Goal: Transaction & Acquisition: Purchase product/service

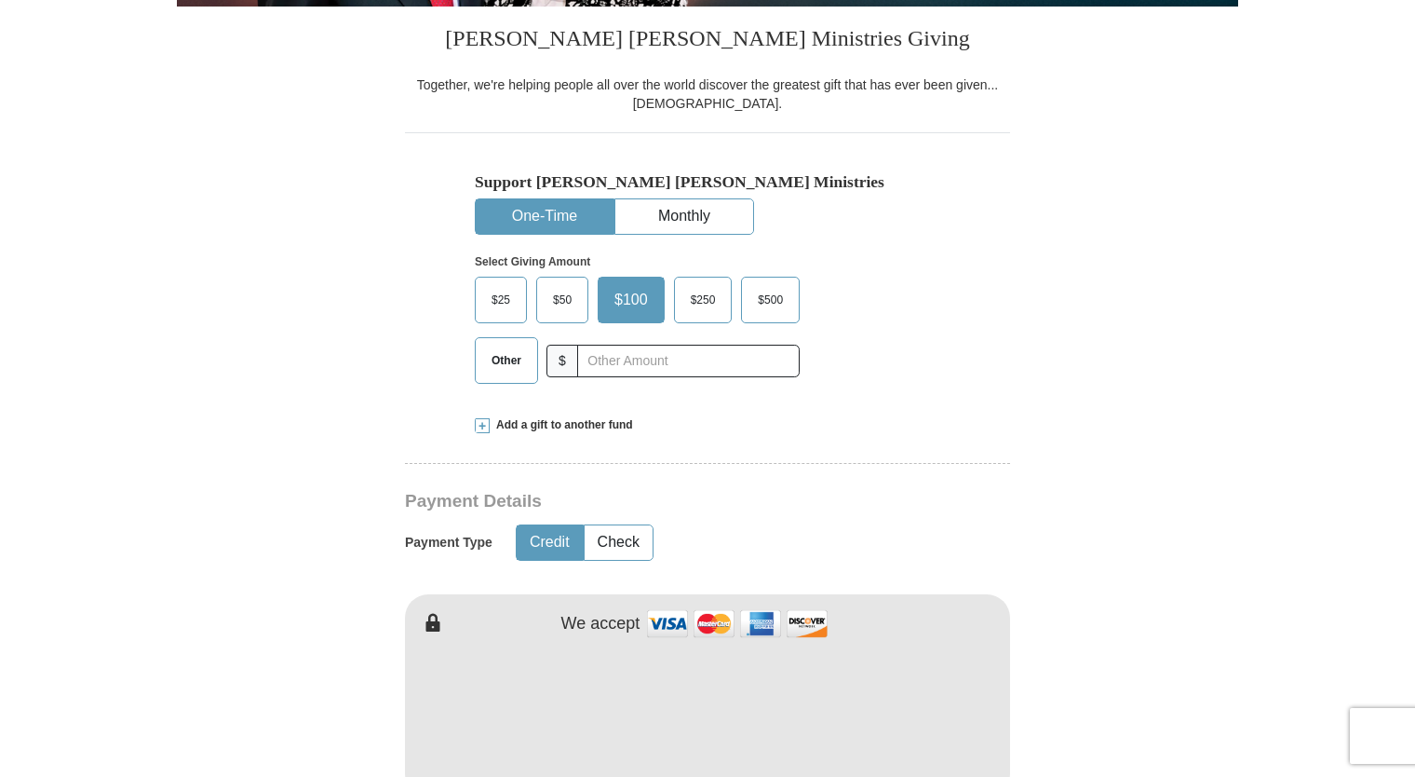
scroll to position [372, 0]
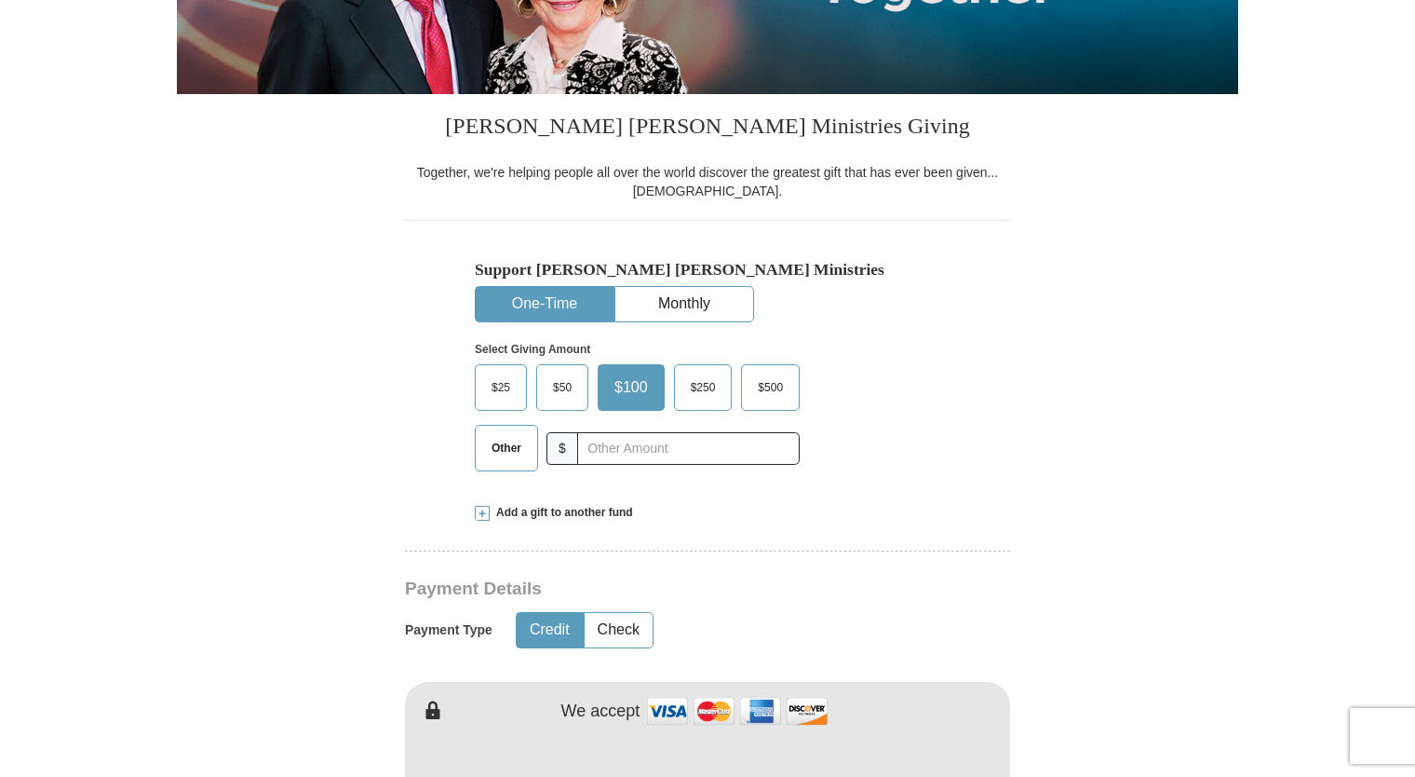
click at [494, 440] on span "Other" at bounding box center [506, 448] width 48 height 28
click at [0, 0] on input "Other" at bounding box center [0, 0] width 0 height 0
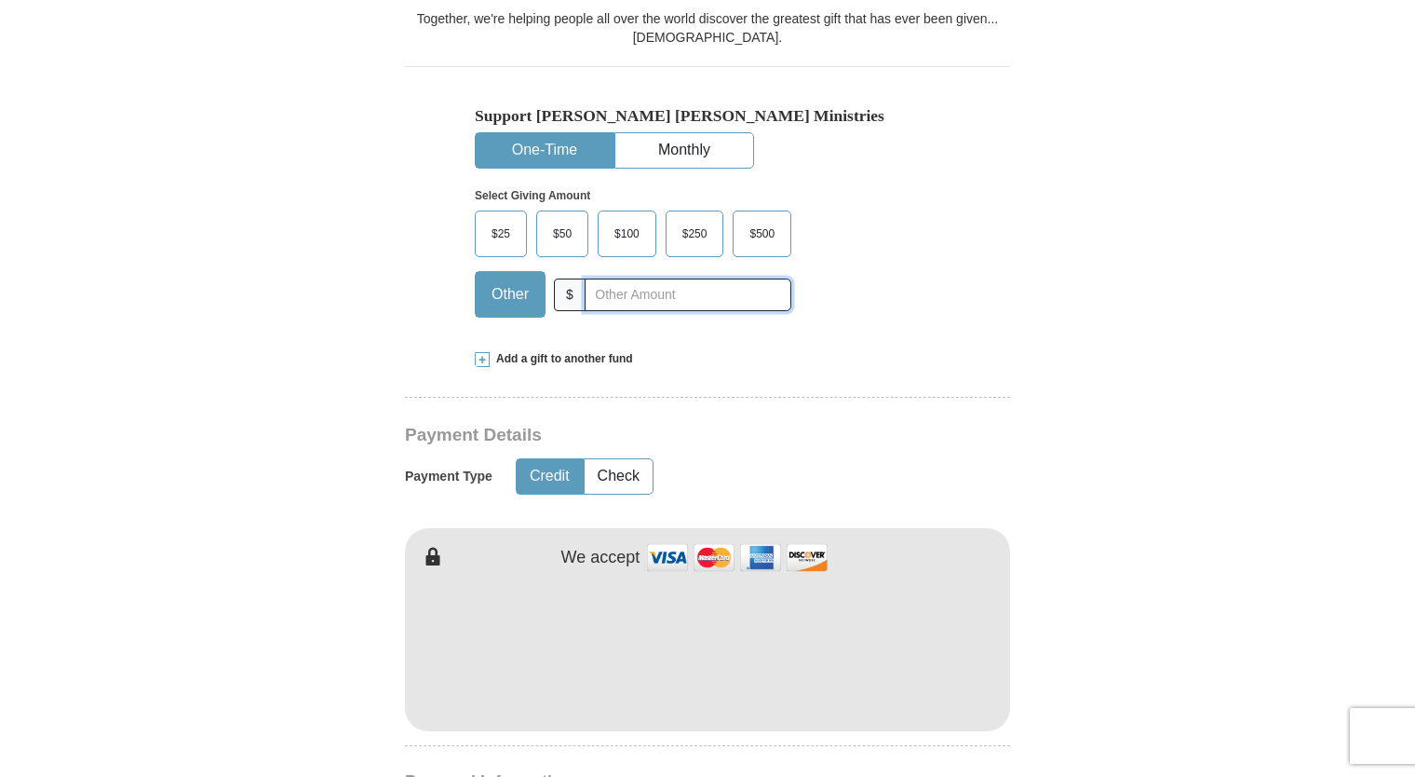
scroll to position [559, 0]
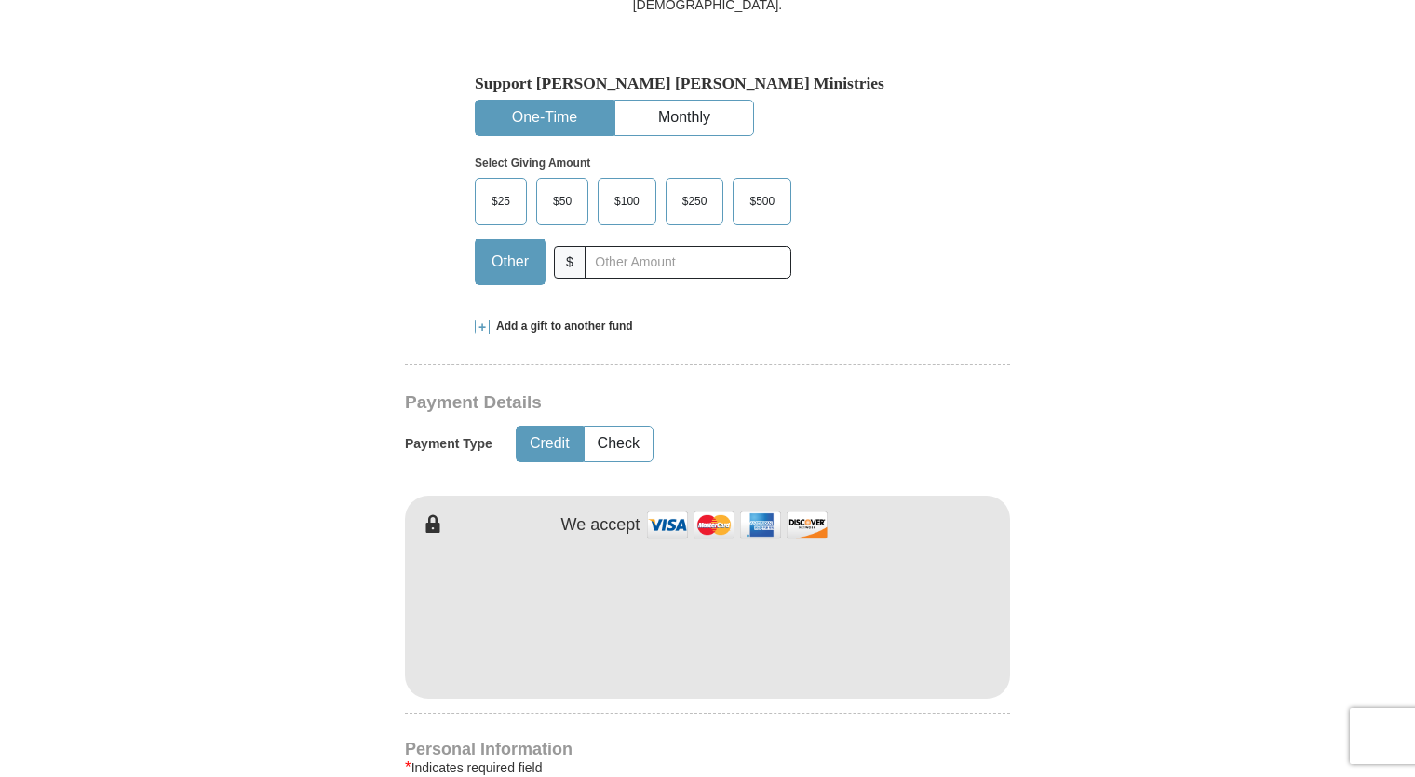
click at [484, 322] on span at bounding box center [482, 326] width 15 height 15
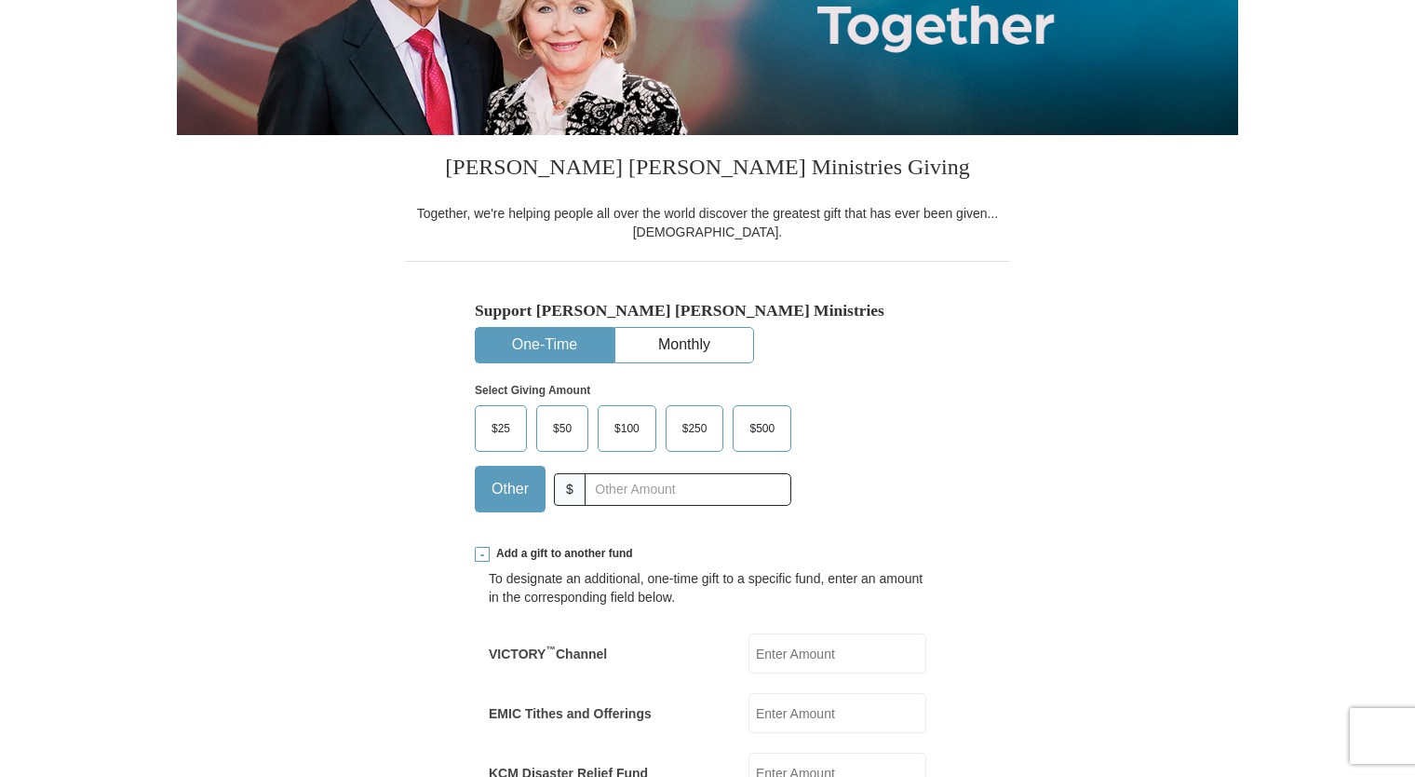
scroll to position [93, 0]
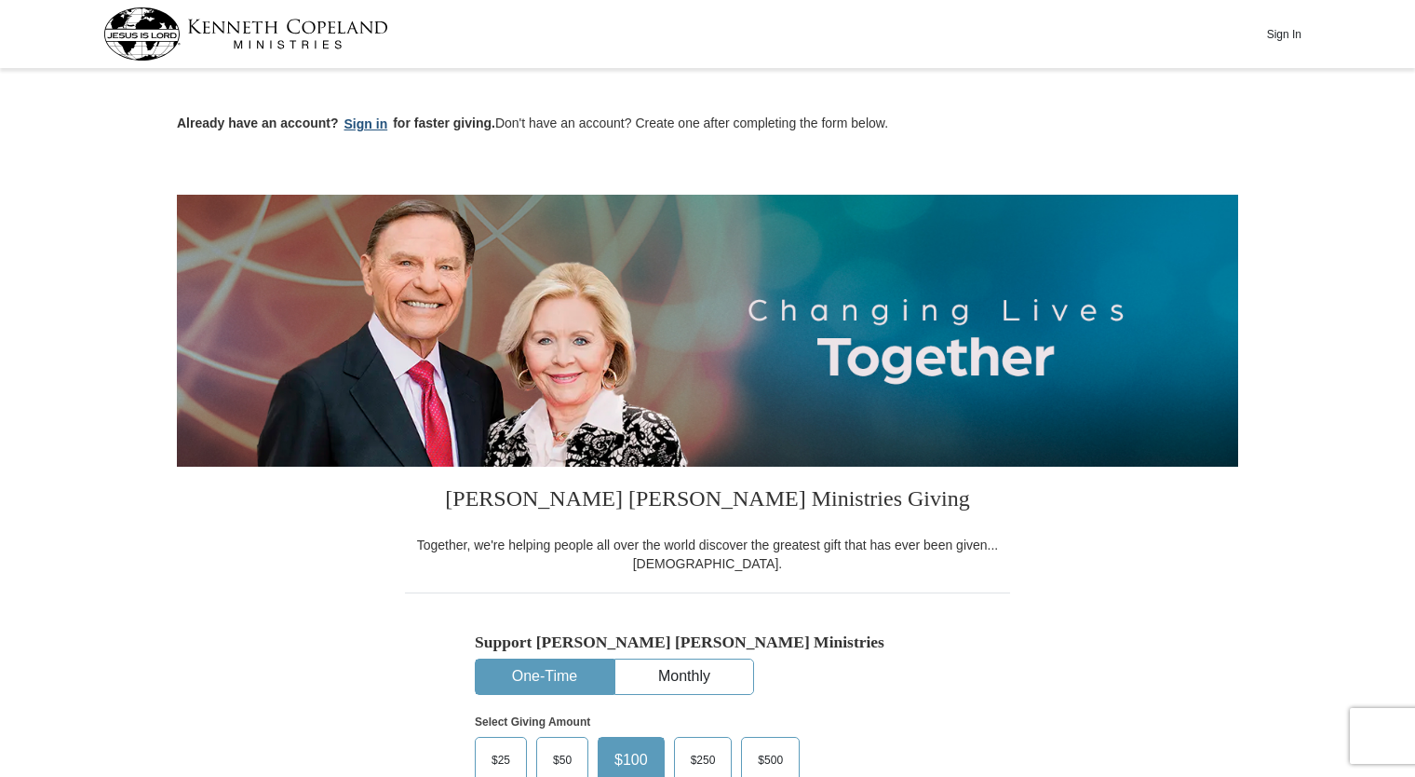
click at [358, 124] on button "Sign in" at bounding box center [366, 124] width 55 height 21
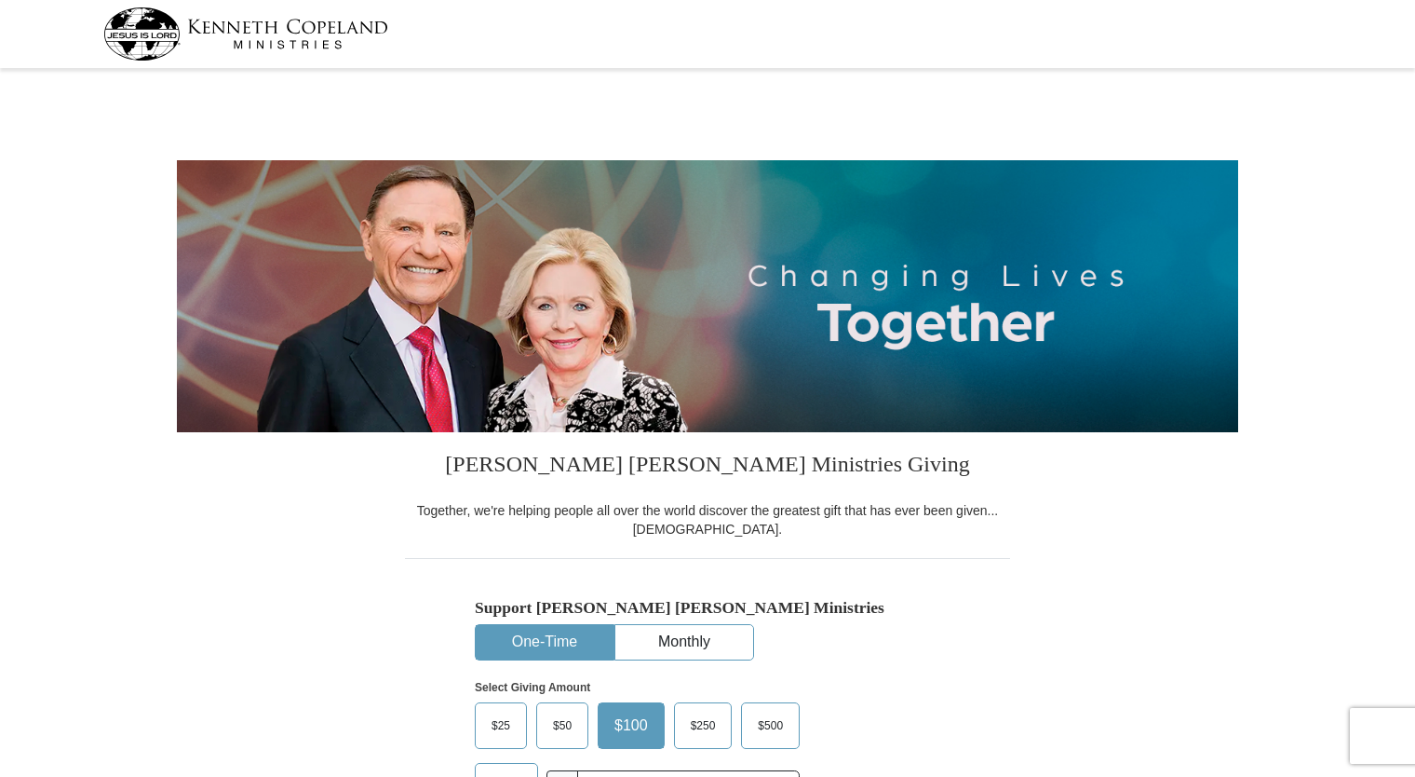
select select "WI"
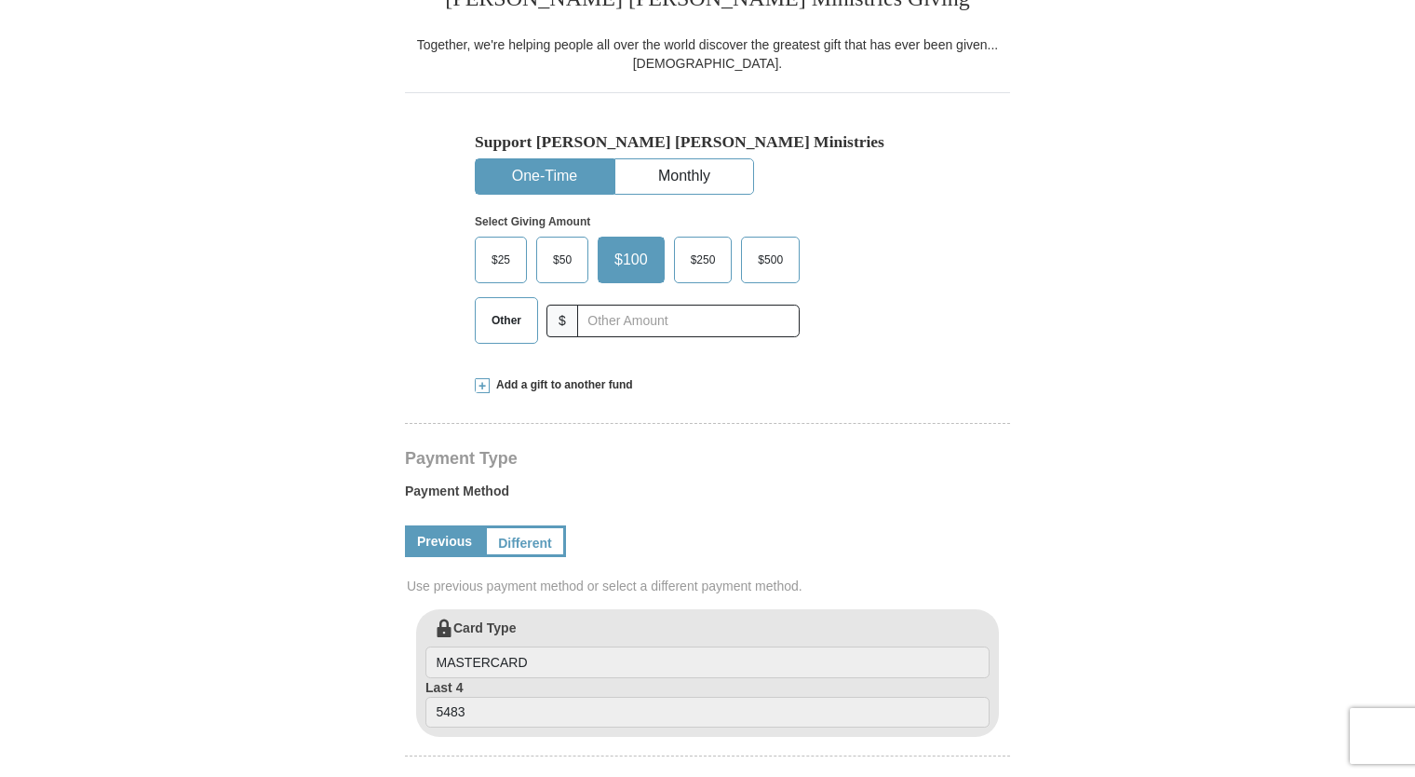
scroll to position [372, 0]
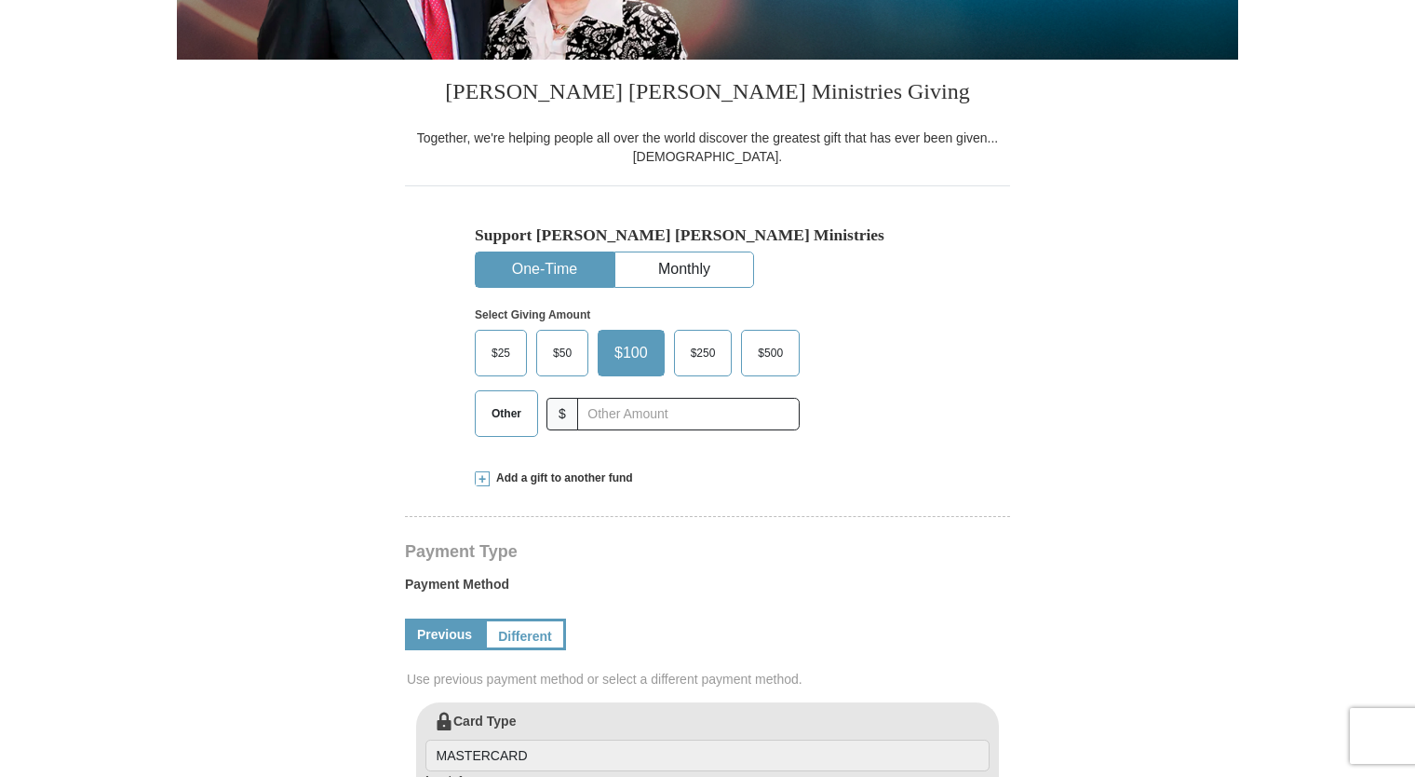
click at [507, 409] on span "Other" at bounding box center [506, 414] width 48 height 28
click at [0, 0] on input "Other" at bounding box center [0, 0] width 0 height 0
click at [483, 479] on span at bounding box center [482, 478] width 15 height 15
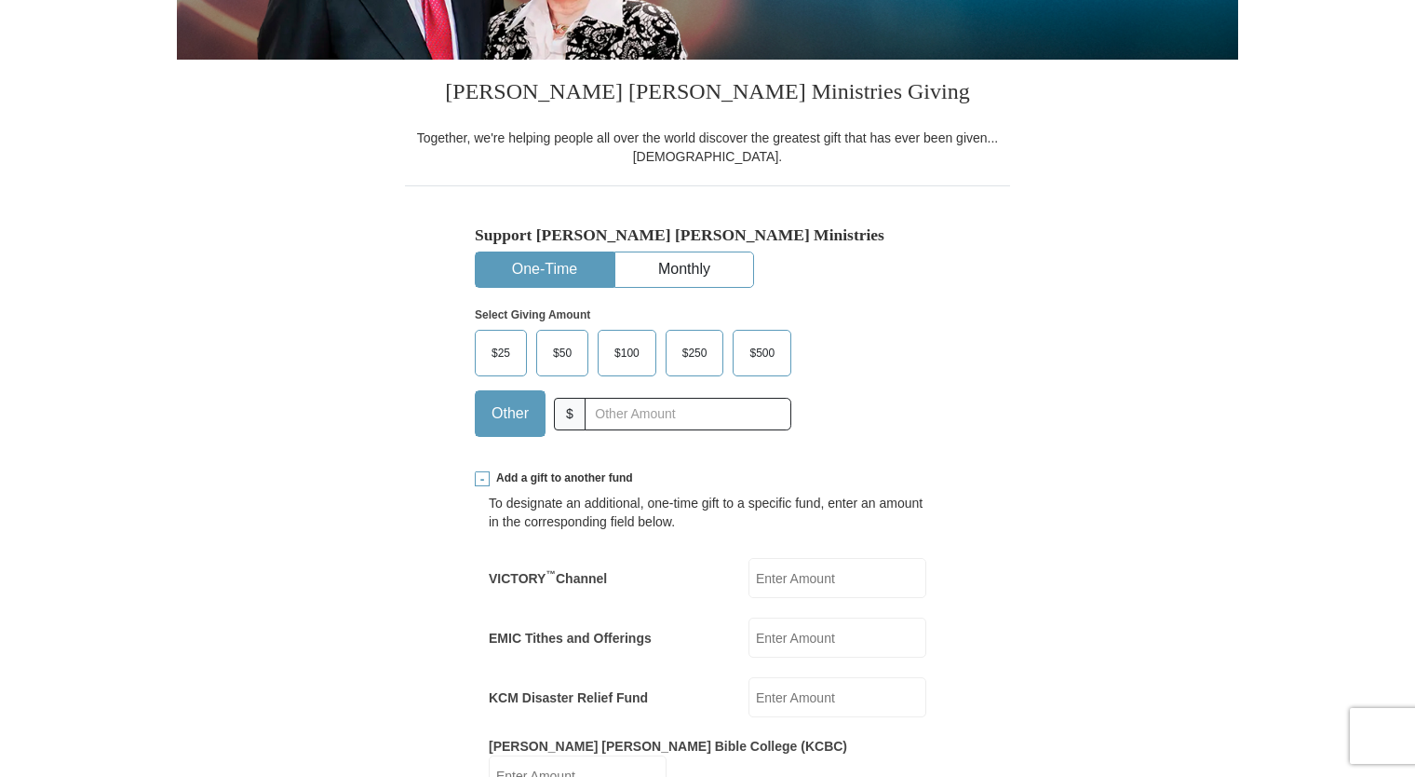
click at [775, 632] on input "EMIC Tithes and Offerings" at bounding box center [838, 637] width 178 height 40
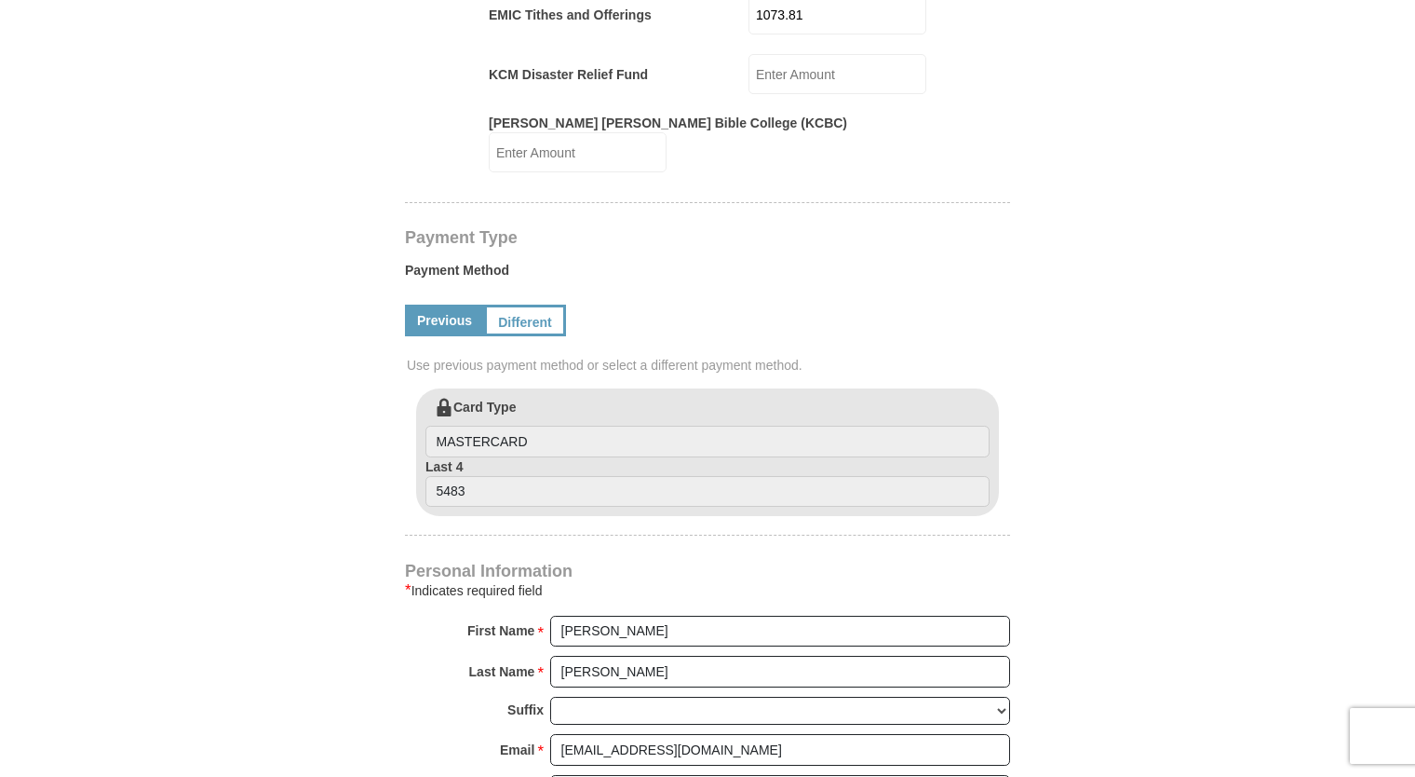
scroll to position [1024, 0]
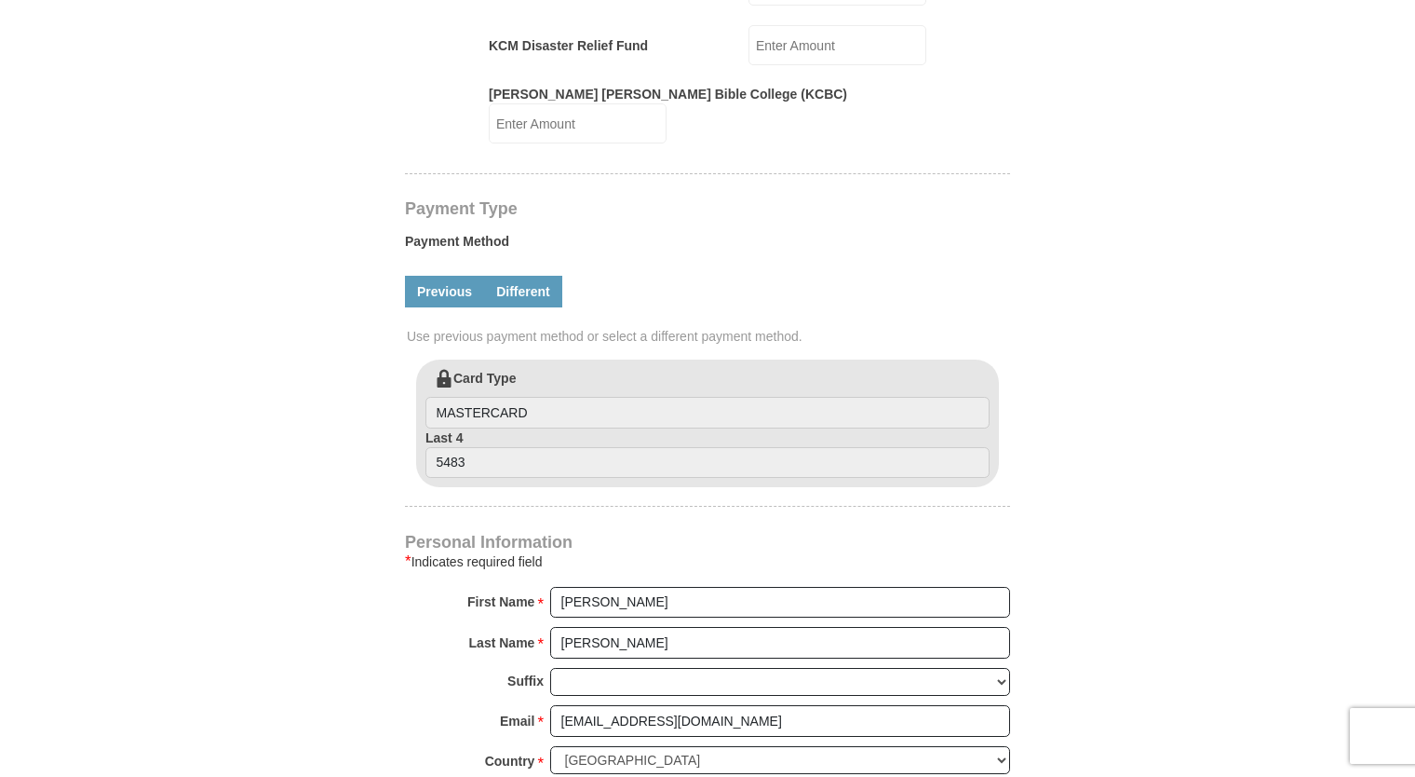
type input "1073.81"
click at [530, 276] on link "Different" at bounding box center [523, 292] width 78 height 32
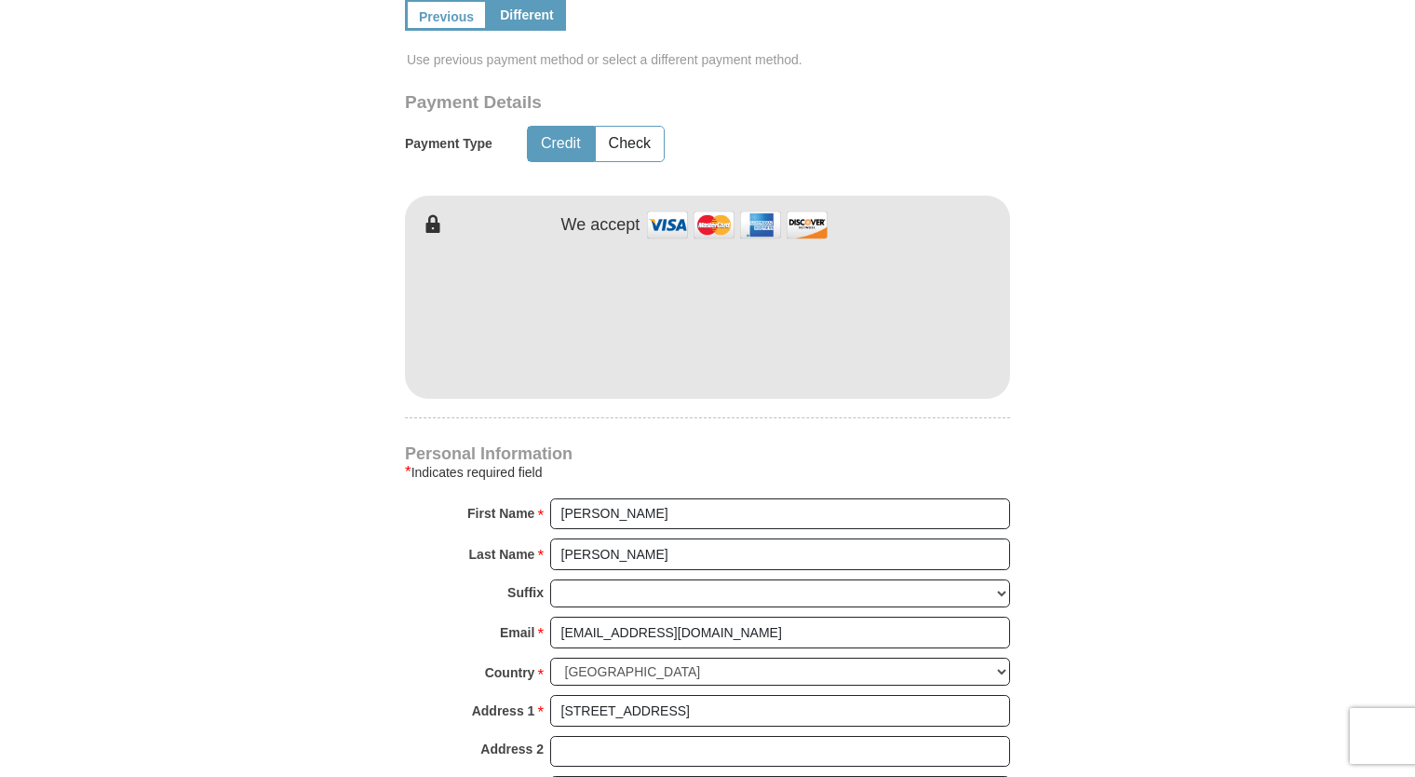
scroll to position [1304, 0]
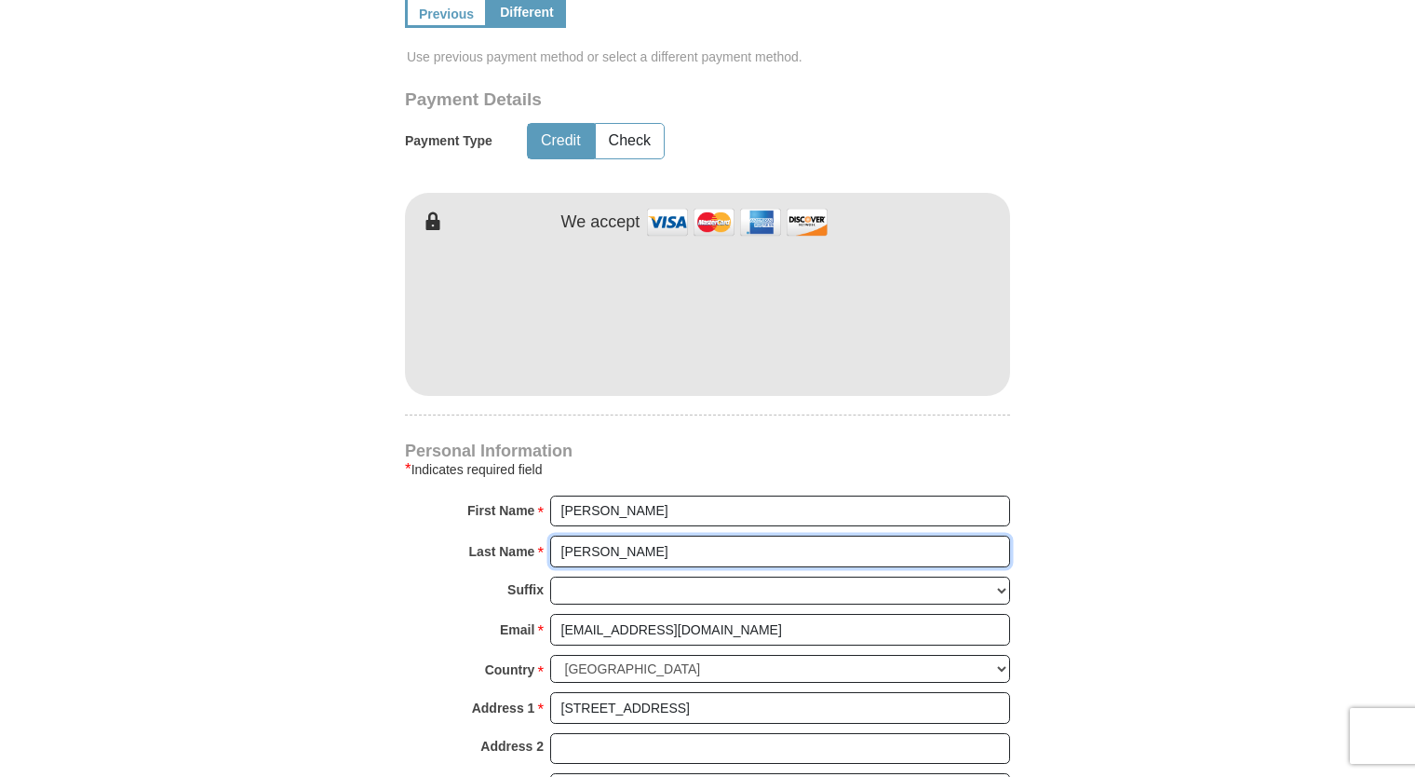
click at [619, 535] on input "Gaetz" at bounding box center [780, 551] width 460 height 32
drag, startPoint x: 619, startPoint y: 534, endPoint x: 538, endPoint y: 517, distance: 82.7
click at [538, 535] on div "Last Name * Gaetz Please enter Last Name" at bounding box center [707, 555] width 605 height 41
type input "s"
type input "Solinsky-Gaetz"
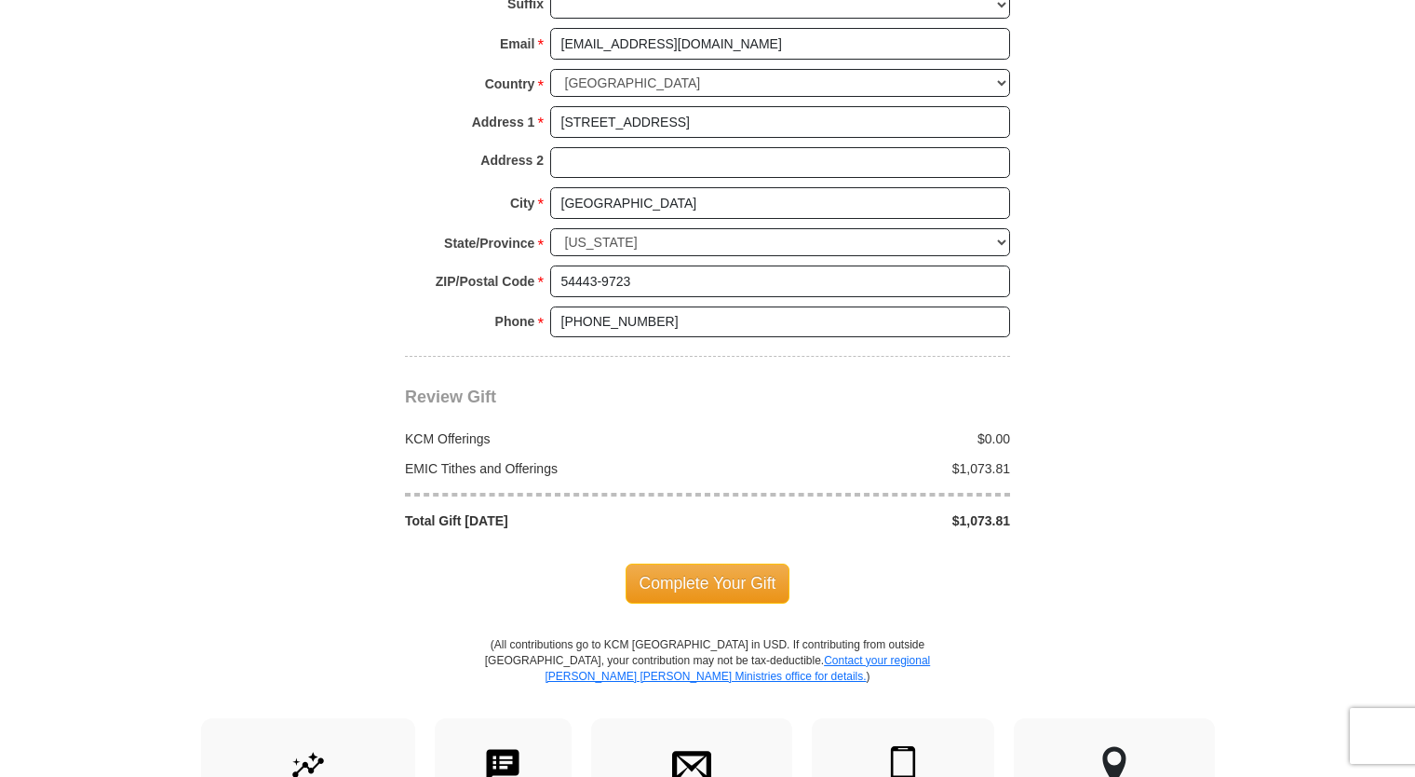
scroll to position [1862, 0]
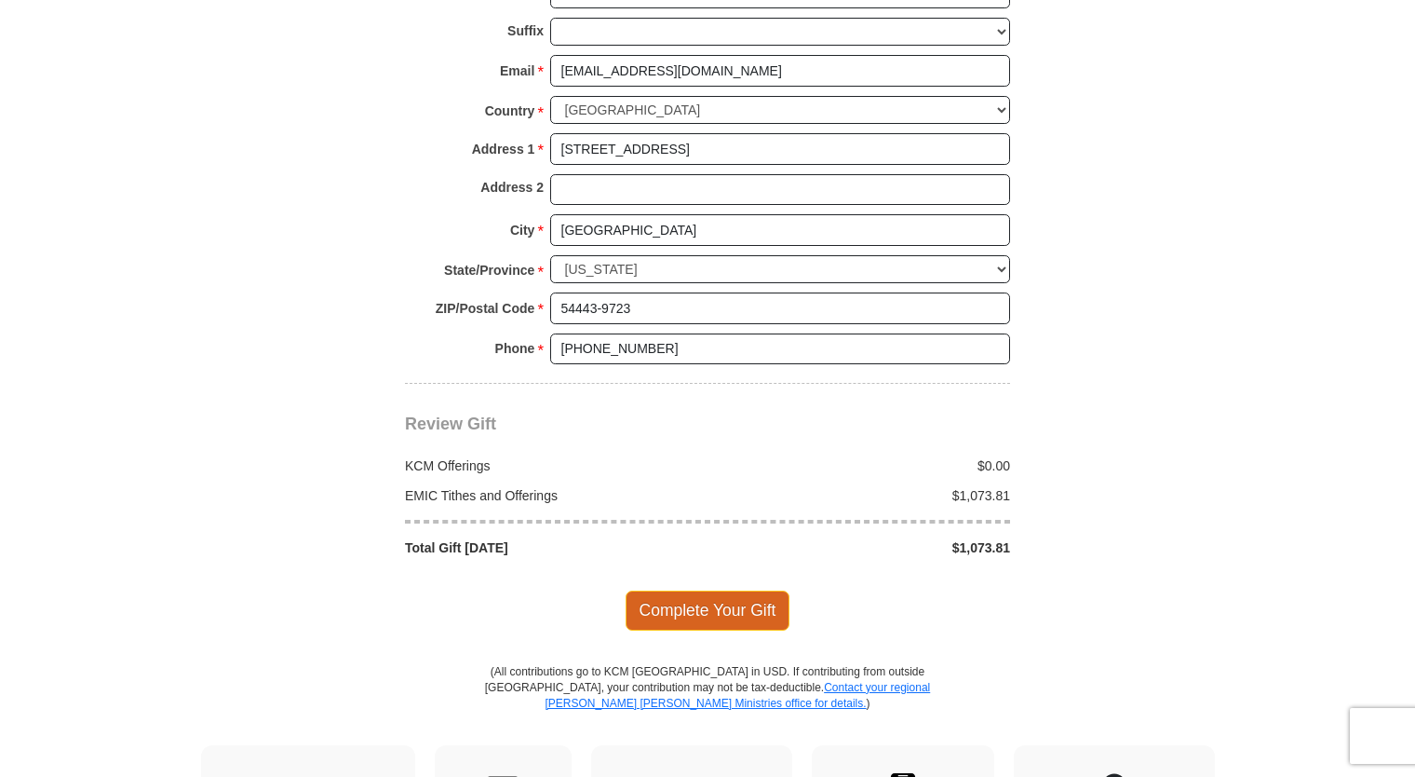
click at [717, 590] on span "Complete Your Gift" at bounding box center [708, 609] width 165 height 39
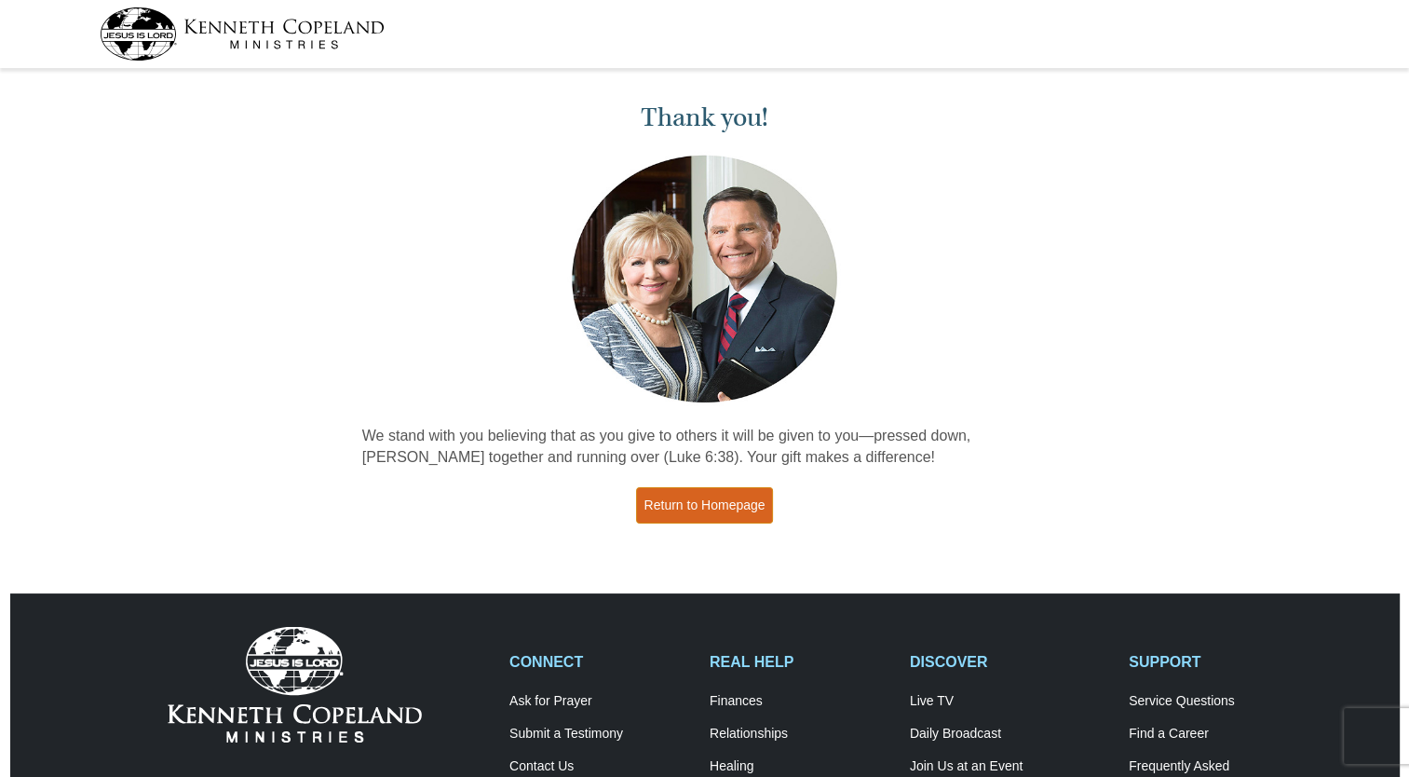
drag, startPoint x: 719, startPoint y: 507, endPoint x: 734, endPoint y: 490, distance: 22.4
click at [719, 507] on link "Return to Homepage" at bounding box center [705, 505] width 138 height 36
